Goal: Information Seeking & Learning: Learn about a topic

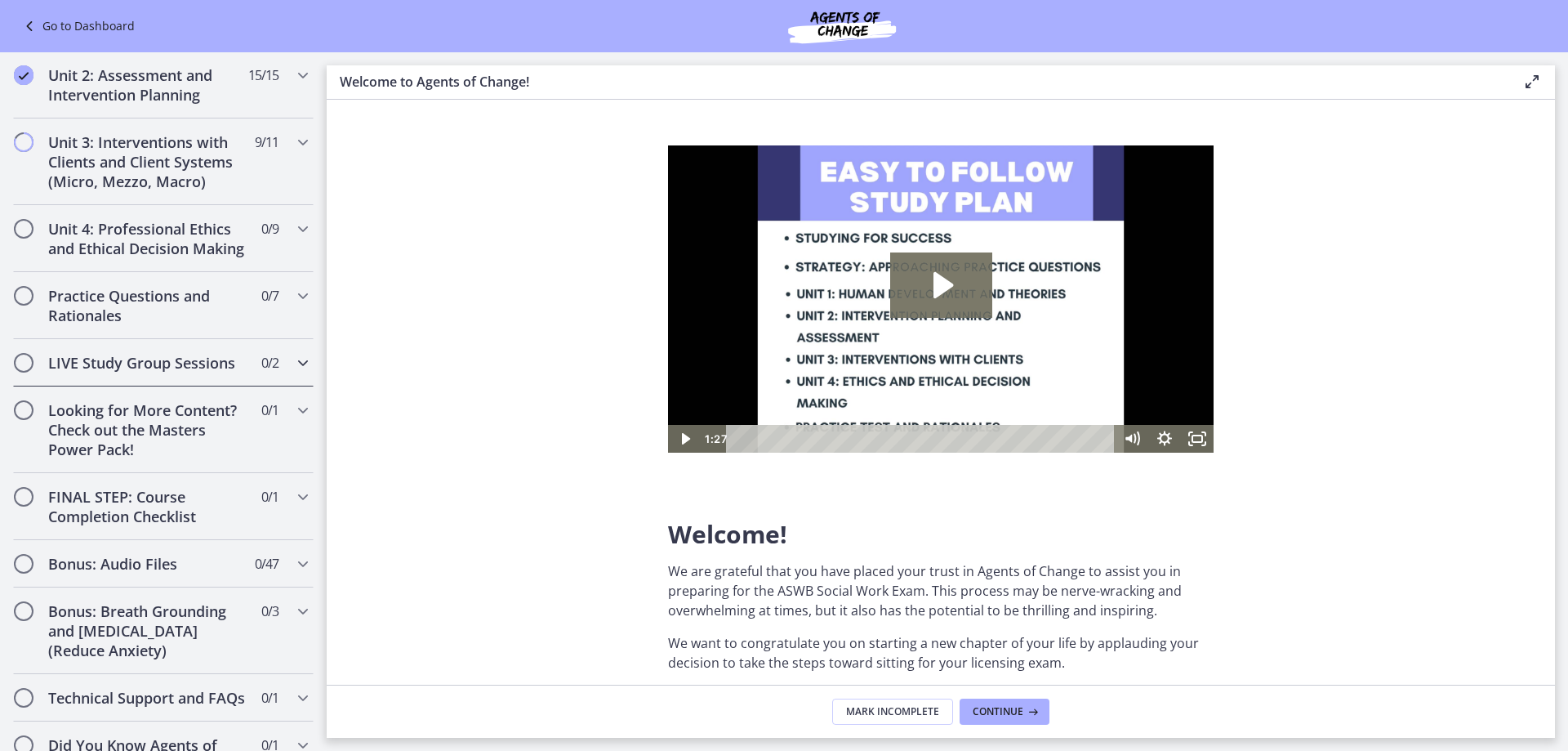
scroll to position [899, 0]
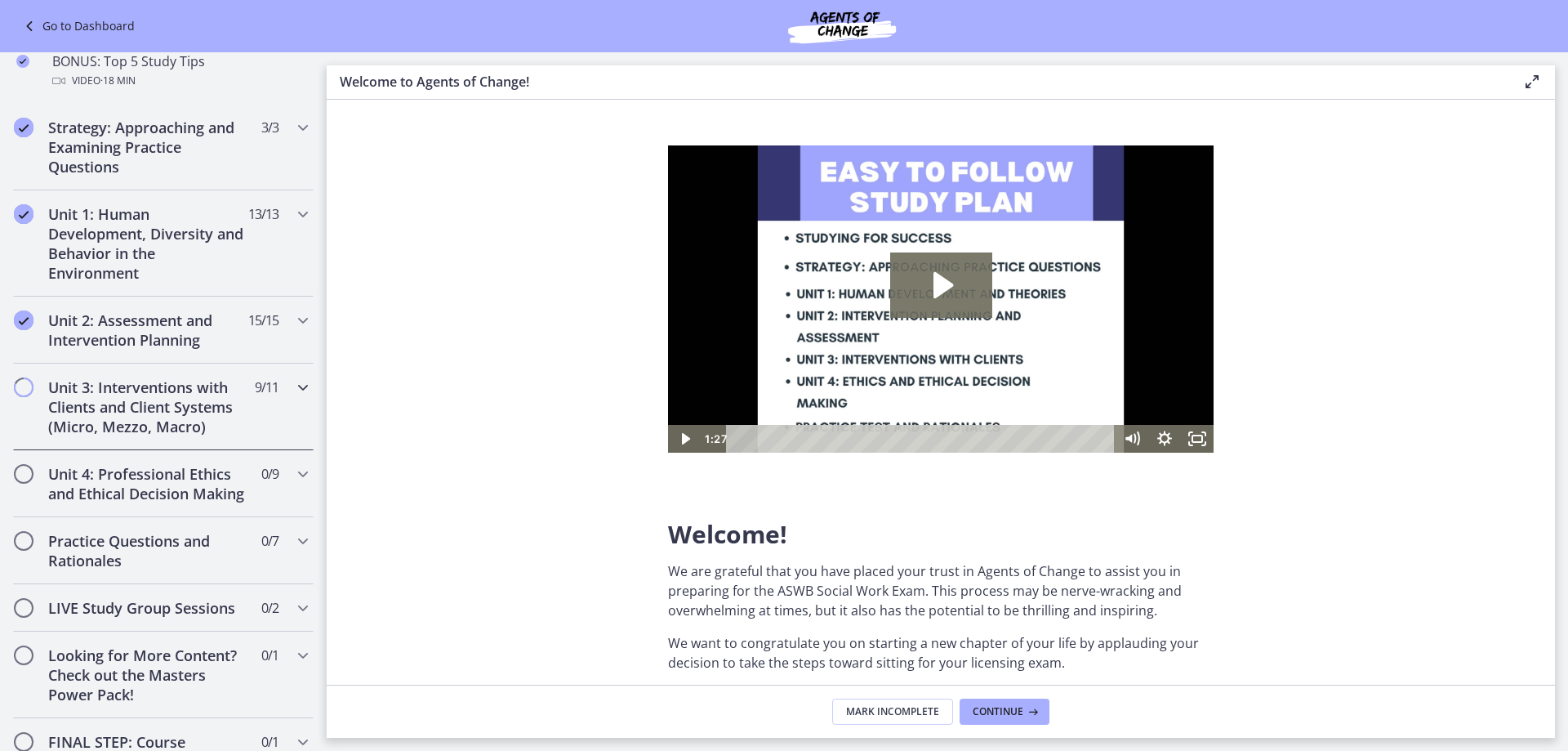
click at [286, 401] on div "Unit 3: Interventions with Clients and Client Systems (Micro, Mezzo, Macro) 9 /…" at bounding box center [163, 406] width 301 height 87
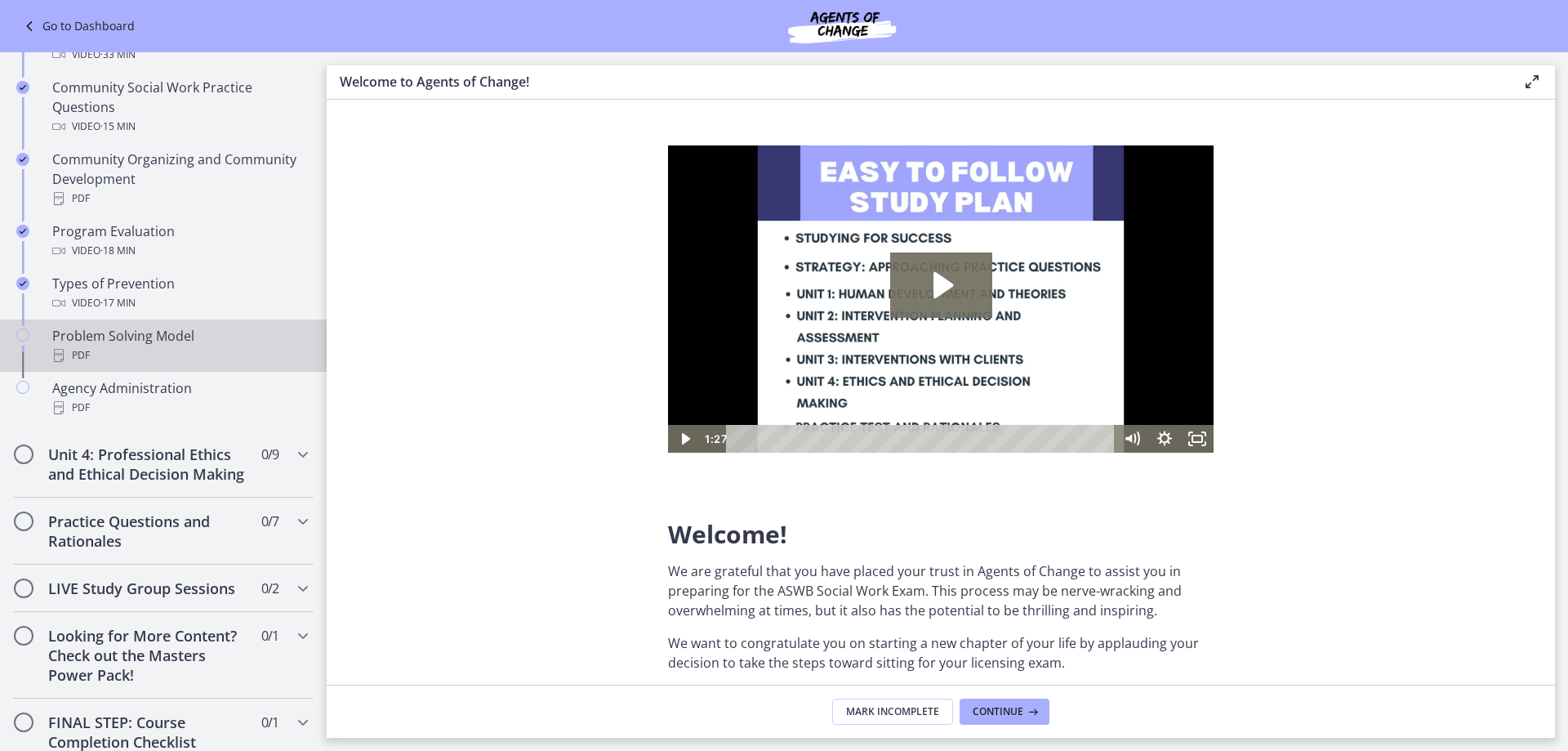
click at [88, 339] on div "Problem Solving Model PDF" at bounding box center [179, 345] width 254 height 39
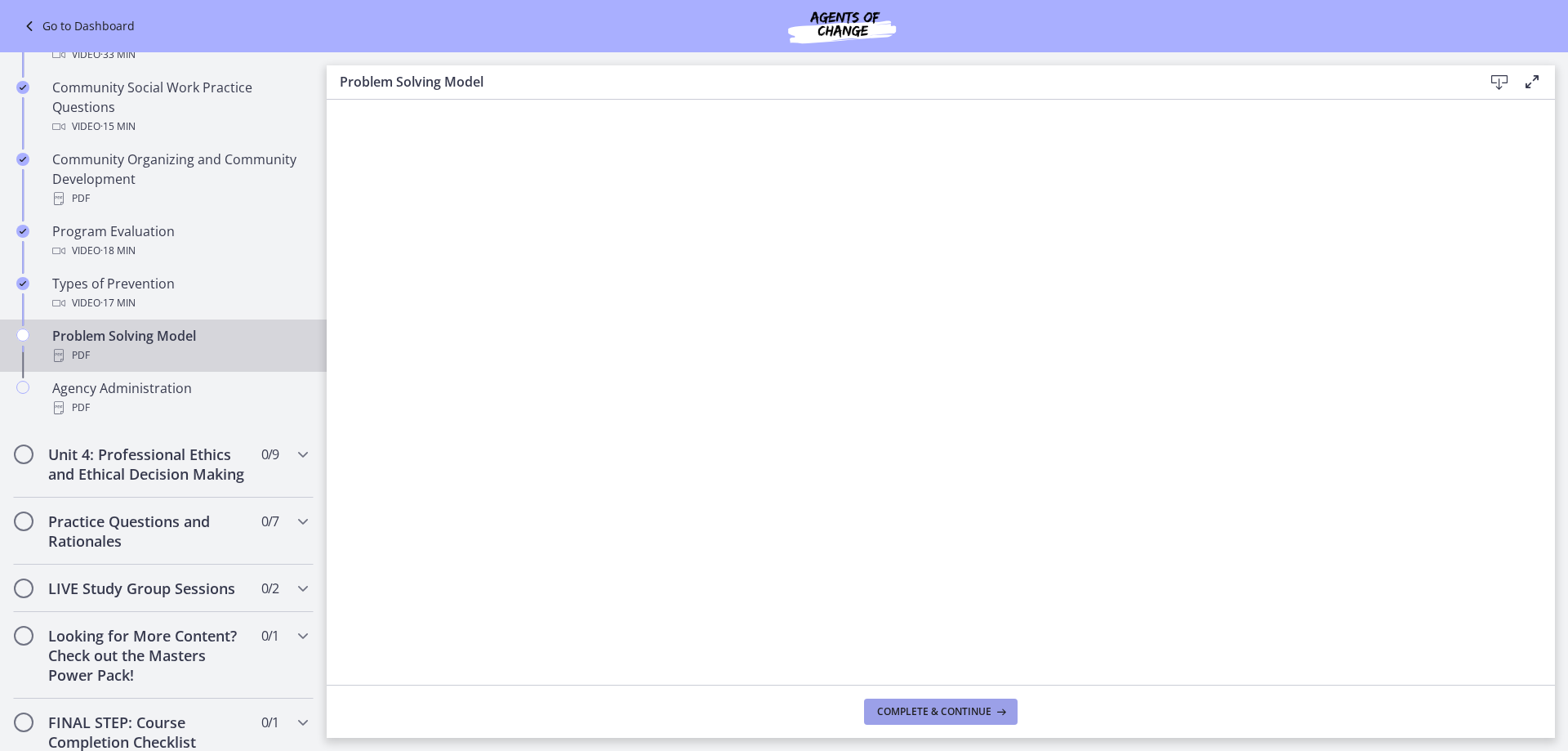
click at [934, 711] on span "Complete & continue" at bounding box center [934, 712] width 114 height 13
